Goal: Understand process/instructions

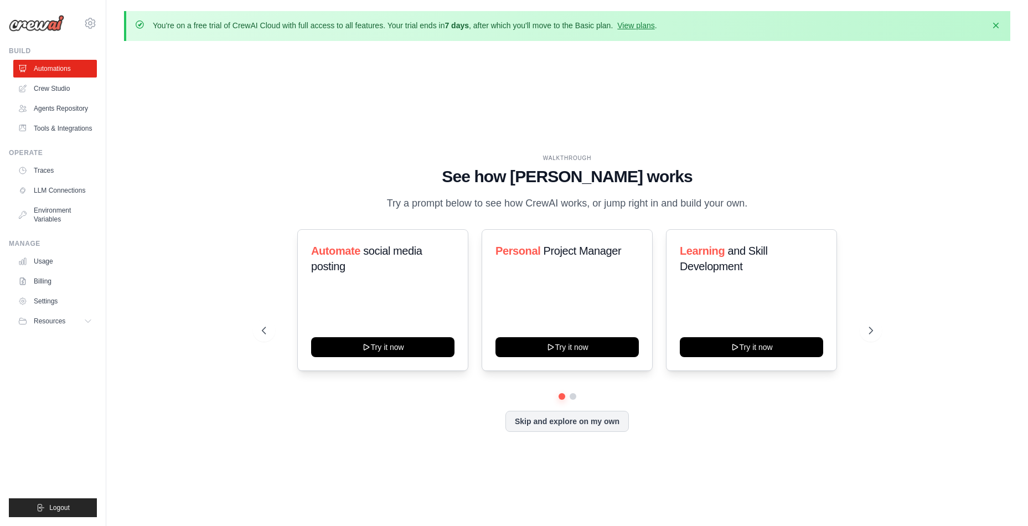
drag, startPoint x: 390, startPoint y: 203, endPoint x: 812, endPoint y: 208, distance: 421.9
click at [812, 208] on div "WALKTHROUGH See how [PERSON_NAME] works Try a prompt below to see how [PERSON_N…" at bounding box center [567, 183] width 611 height 58
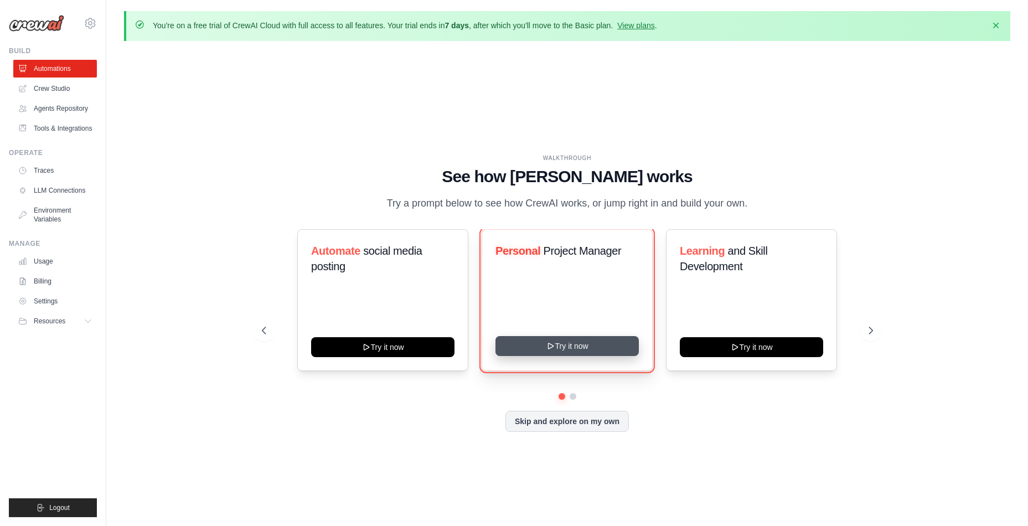
click at [572, 342] on button "Try it now" at bounding box center [567, 346] width 143 height 20
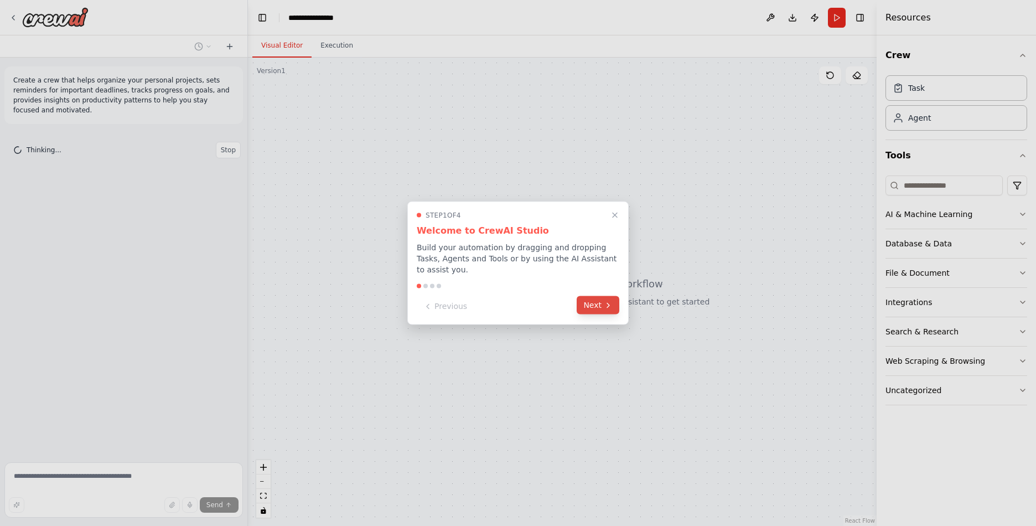
click at [611, 301] on icon at bounding box center [608, 305] width 9 height 9
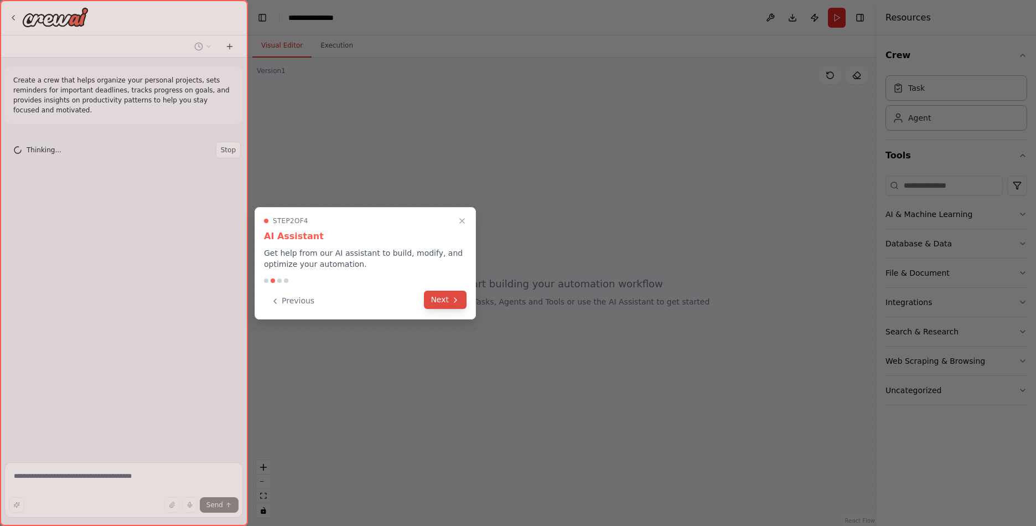
click at [448, 298] on button "Next" at bounding box center [445, 300] width 43 height 18
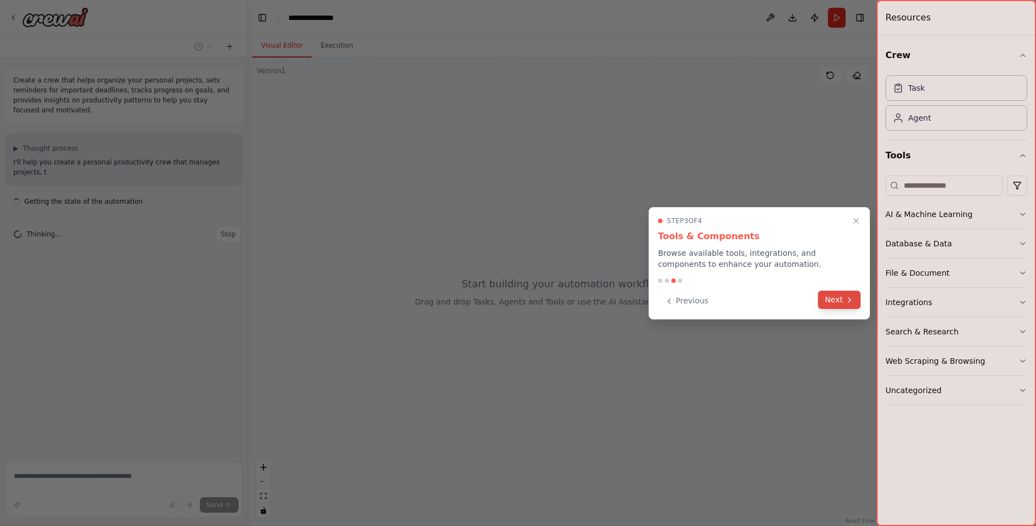
click at [844, 298] on button "Next" at bounding box center [839, 300] width 43 height 18
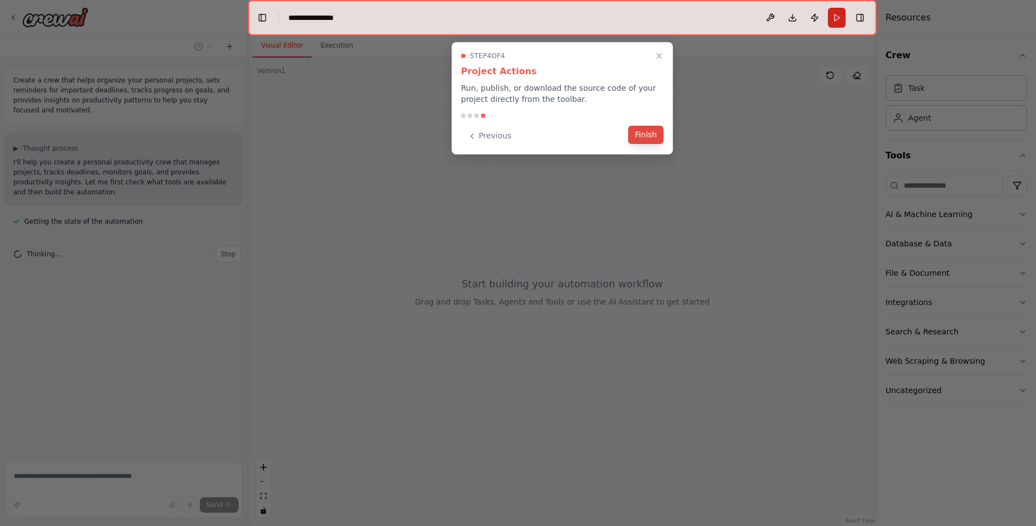
click at [652, 134] on button "Finish" at bounding box center [645, 135] width 35 height 18
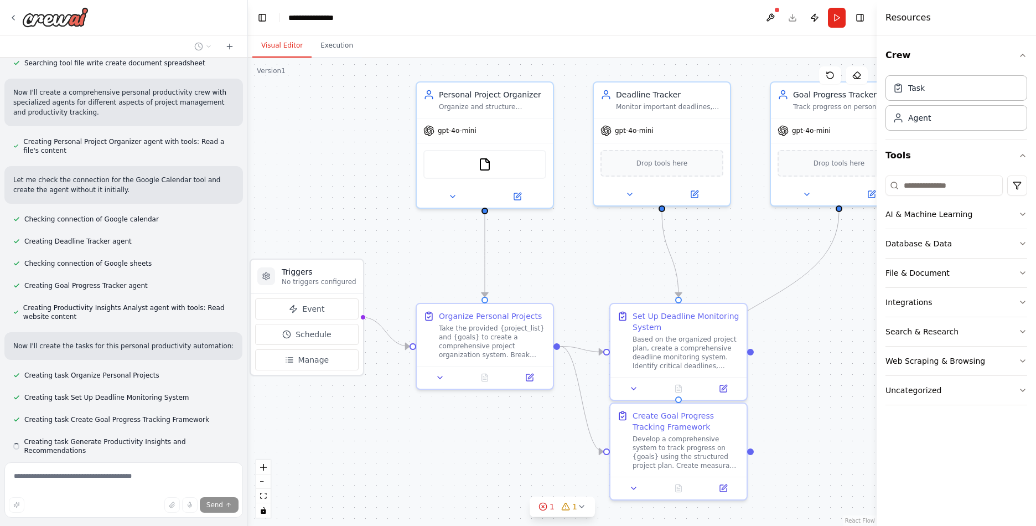
scroll to position [256, 0]
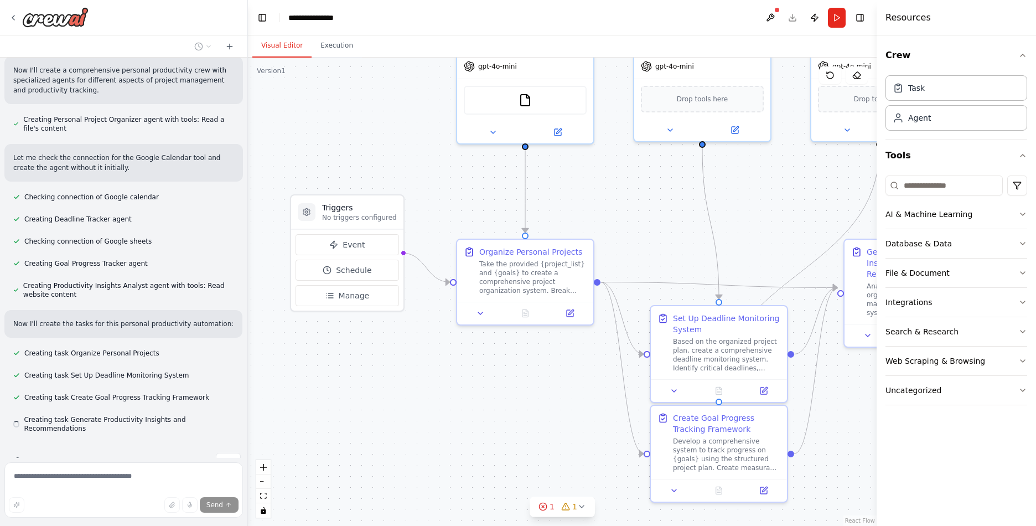
drag, startPoint x: 449, startPoint y: 279, endPoint x: 452, endPoint y: 187, distance: 92.5
click at [452, 187] on div ".deletable-edge-delete-btn { width: 20px; height: 20px; border: 0px solid #ffff…" at bounding box center [562, 292] width 629 height 468
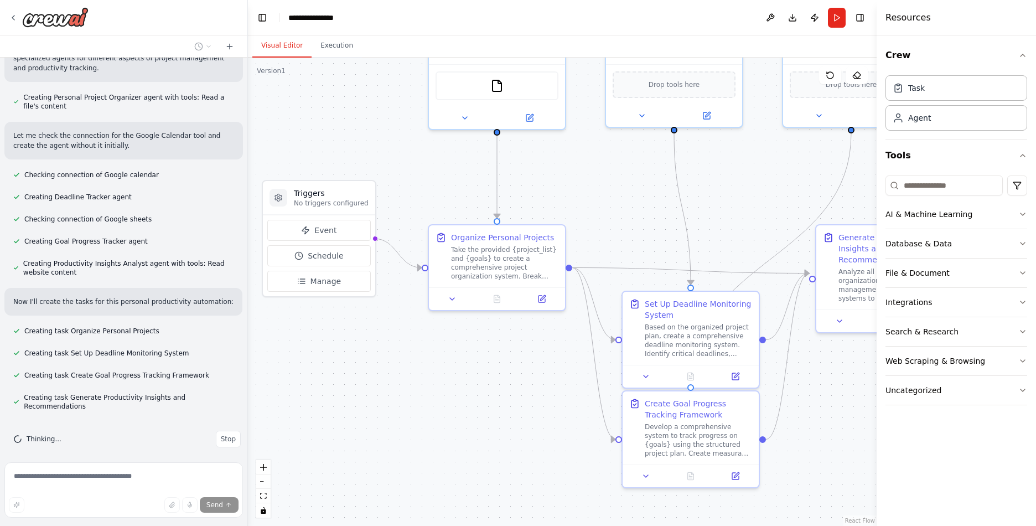
drag, startPoint x: 541, startPoint y: 435, endPoint x: 499, endPoint y: 420, distance: 45.4
click at [499, 420] on div ".deletable-edge-delete-btn { width: 20px; height: 20px; border: 0px solid #ffff…" at bounding box center [562, 292] width 629 height 468
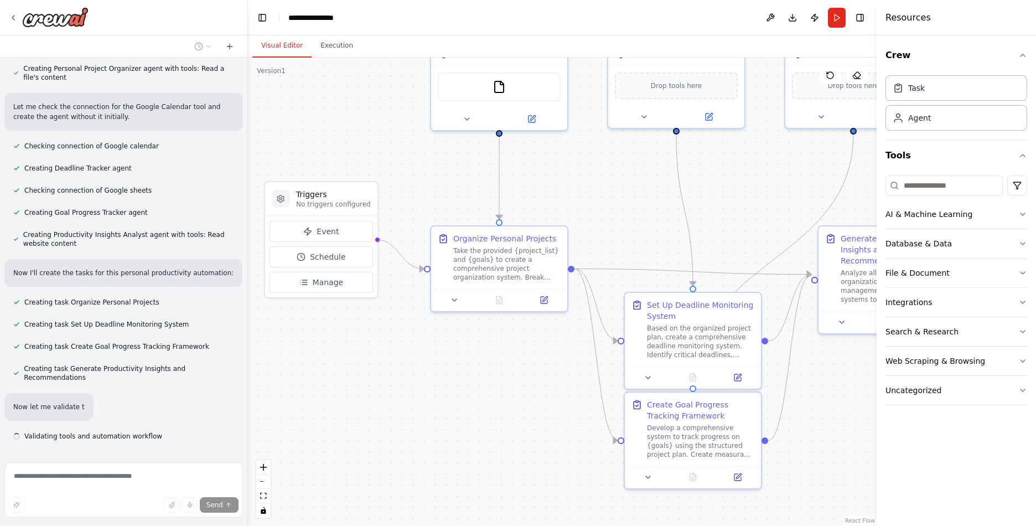
scroll to position [314, 0]
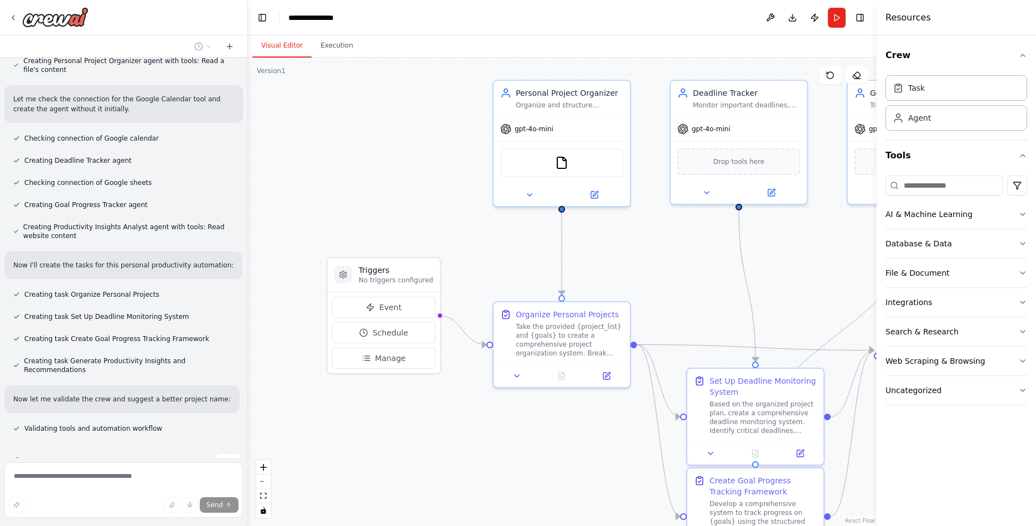
drag, startPoint x: 341, startPoint y: 103, endPoint x: 404, endPoint y: 178, distance: 97.5
click at [404, 178] on div ".deletable-edge-delete-btn { width: 20px; height: 20px; border: 0px solid #ffff…" at bounding box center [562, 292] width 629 height 468
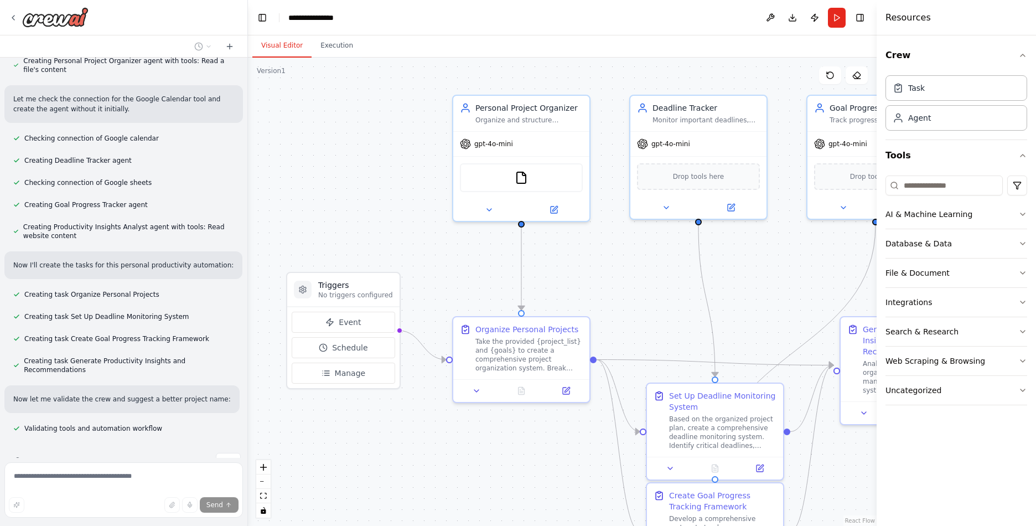
drag, startPoint x: 412, startPoint y: 153, endPoint x: 372, endPoint y: 168, distance: 43.1
click at [372, 168] on div ".deletable-edge-delete-btn { width: 20px; height: 20px; border: 0px solid #ffff…" at bounding box center [562, 292] width 629 height 468
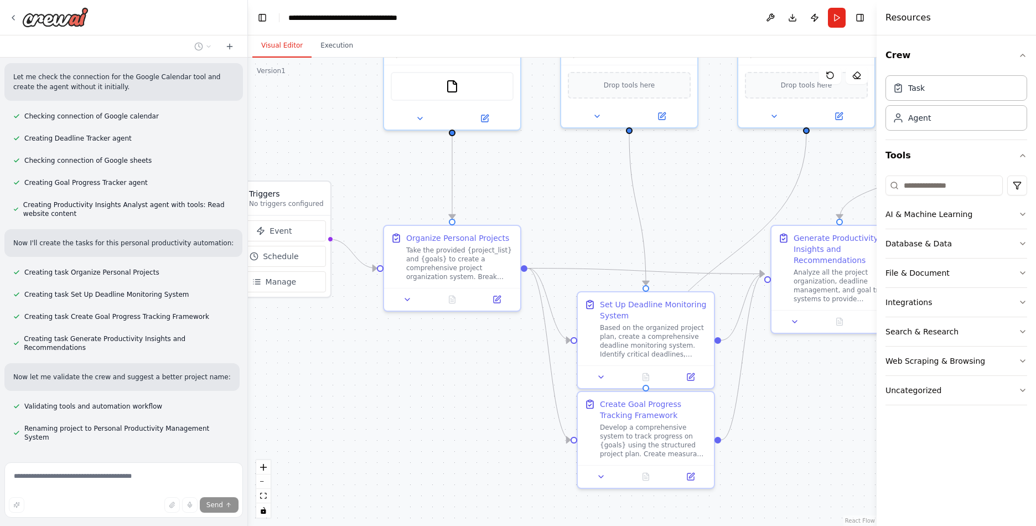
drag, startPoint x: 628, startPoint y: 288, endPoint x: 563, endPoint y: 186, distance: 121.5
click at [562, 187] on div ".deletable-edge-delete-btn { width: 20px; height: 20px; border: 0px solid #ffff…" at bounding box center [562, 292] width 629 height 468
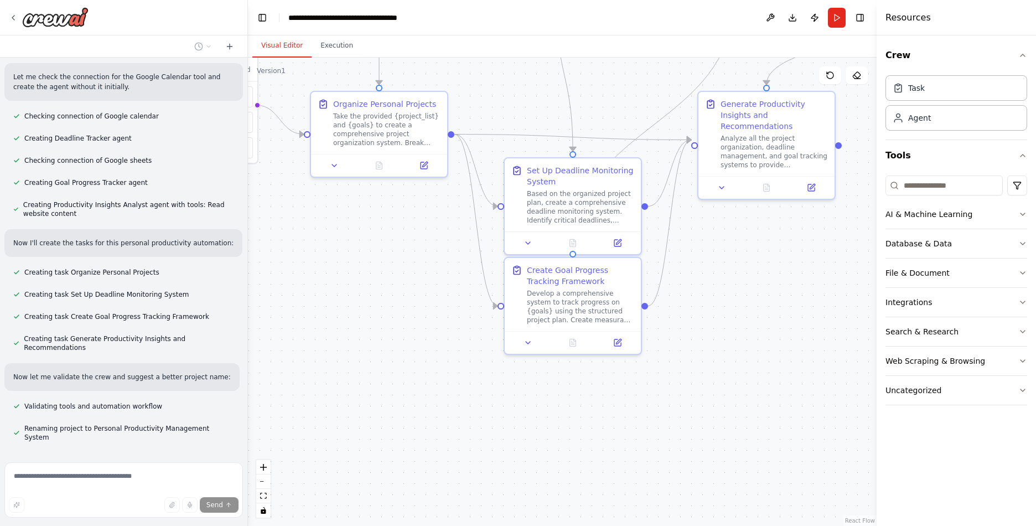
drag, startPoint x: 527, startPoint y: 390, endPoint x: 450, endPoint y: 266, distance: 145.2
click at [450, 266] on div ".deletable-edge-delete-btn { width: 20px; height: 20px; border: 0px solid #ffff…" at bounding box center [562, 292] width 629 height 468
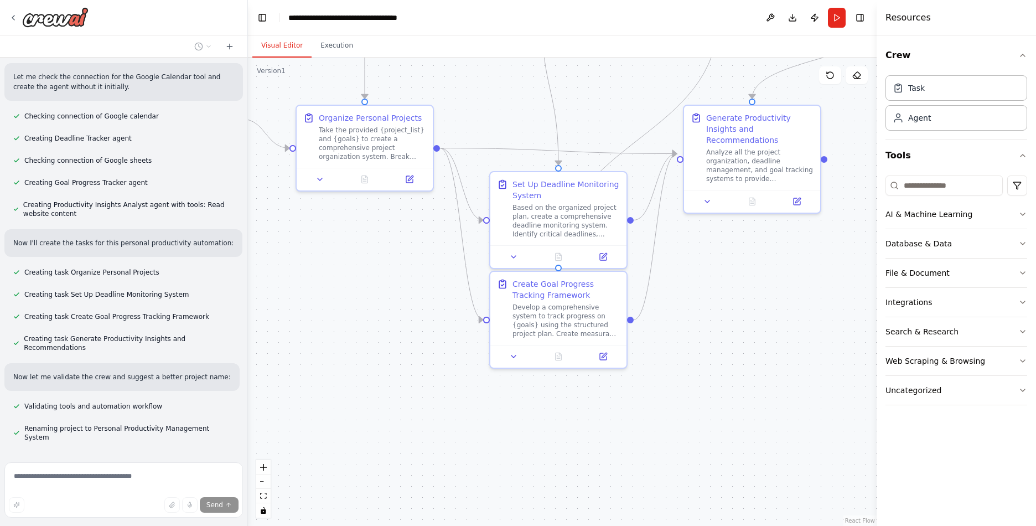
drag, startPoint x: 755, startPoint y: 291, endPoint x: 649, endPoint y: 405, distance: 155.5
click at [649, 405] on div ".deletable-edge-delete-btn { width: 20px; height: 20px; border: 0px solid #ffff…" at bounding box center [562, 292] width 629 height 468
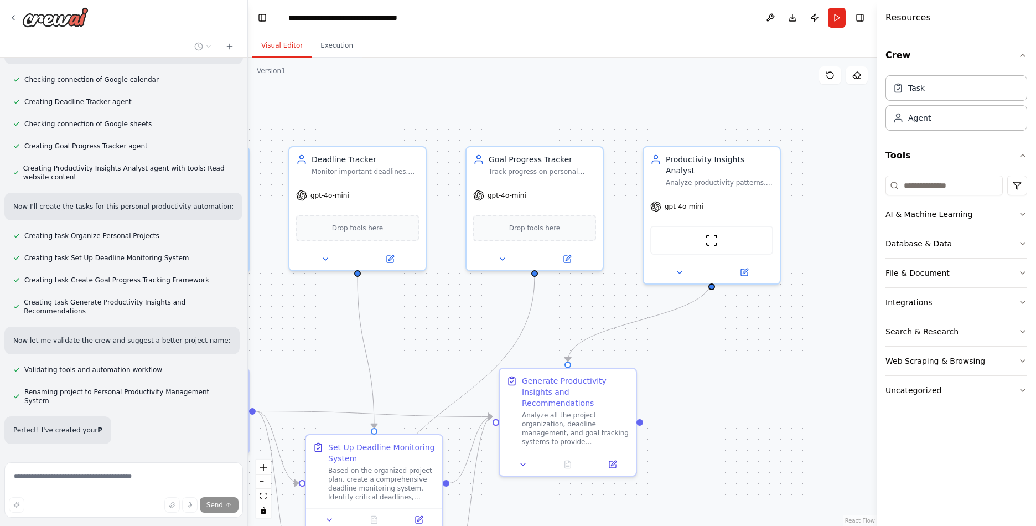
drag, startPoint x: 803, startPoint y: 218, endPoint x: 710, endPoint y: 381, distance: 188.0
click at [710, 381] on div ".deletable-edge-delete-btn { width: 20px; height: 20px; border: 0px solid #ffff…" at bounding box center [562, 292] width 629 height 468
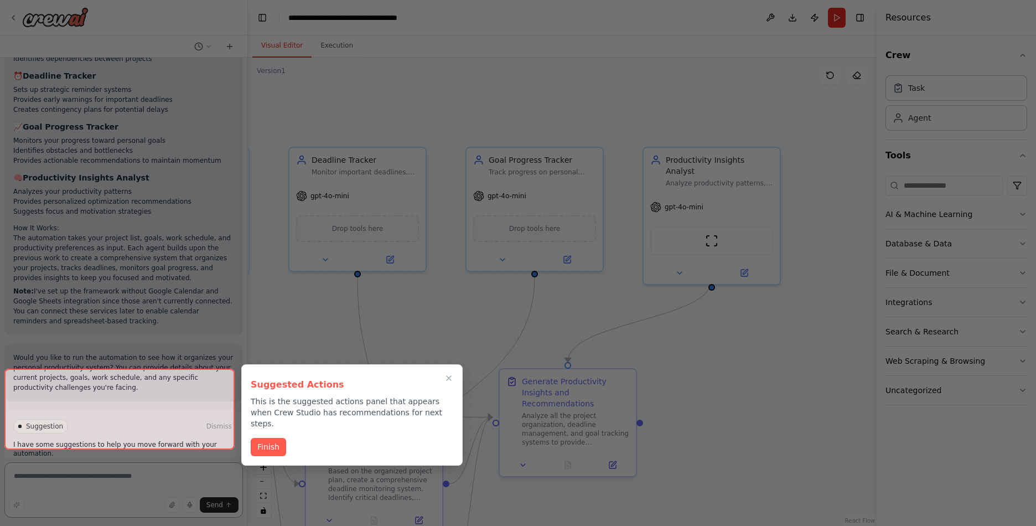
scroll to position [823, 0]
